Goal: Task Accomplishment & Management: Use online tool/utility

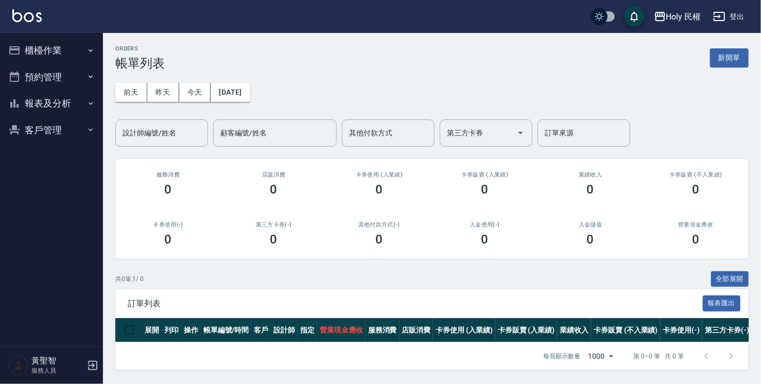
click at [45, 49] on button "櫃檯作業" at bounding box center [51, 50] width 95 height 27
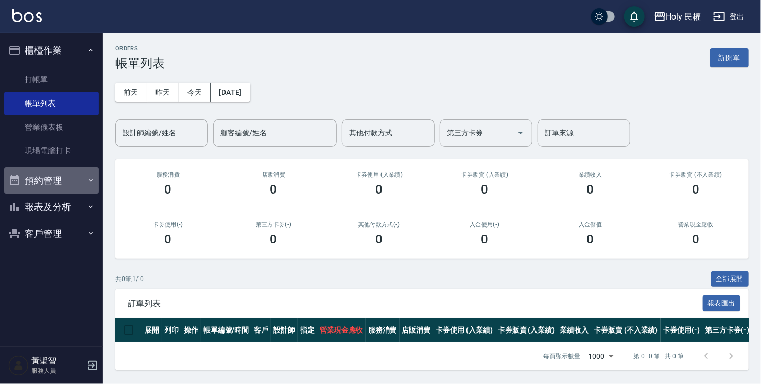
click at [43, 173] on button "預約管理" at bounding box center [51, 180] width 95 height 27
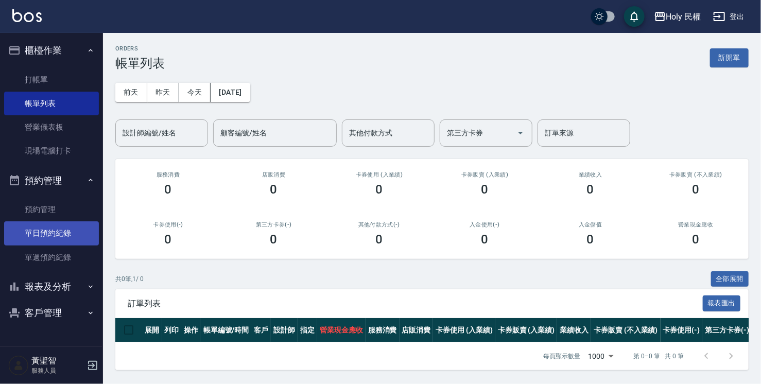
click at [50, 232] on link "單日預約紀錄" at bounding box center [51, 233] width 95 height 24
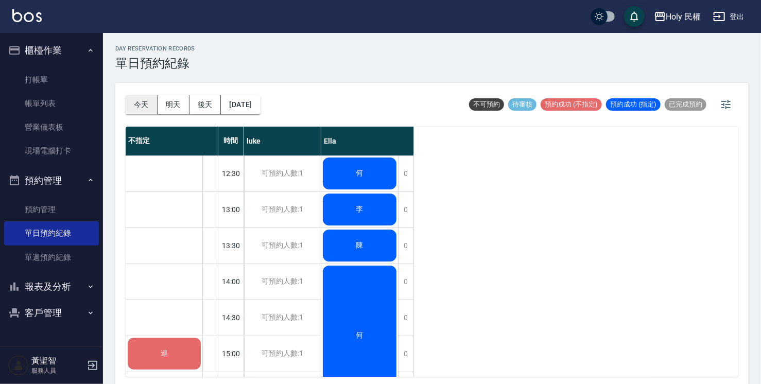
click at [140, 106] on button "今天" at bounding box center [142, 104] width 32 height 19
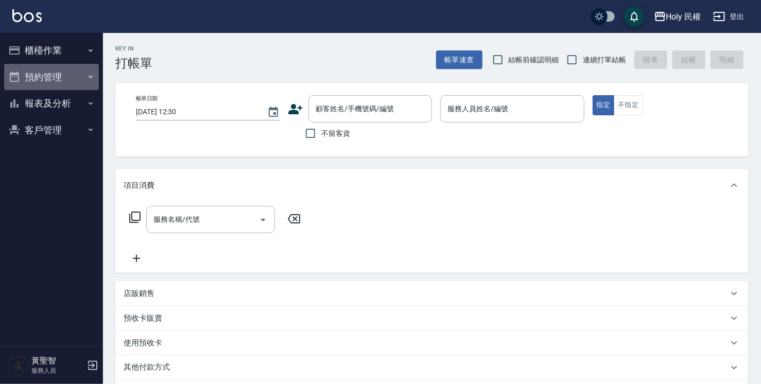
click at [63, 83] on button "預約管理" at bounding box center [51, 77] width 95 height 27
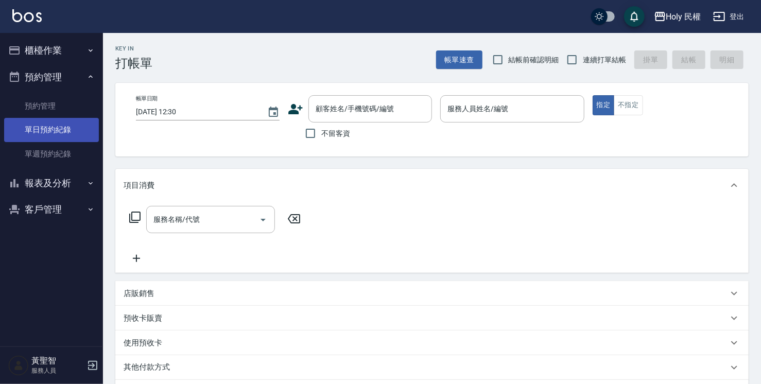
click at [65, 121] on link "單日預約紀錄" at bounding box center [51, 130] width 95 height 24
